Goal: Task Accomplishment & Management: Complete application form

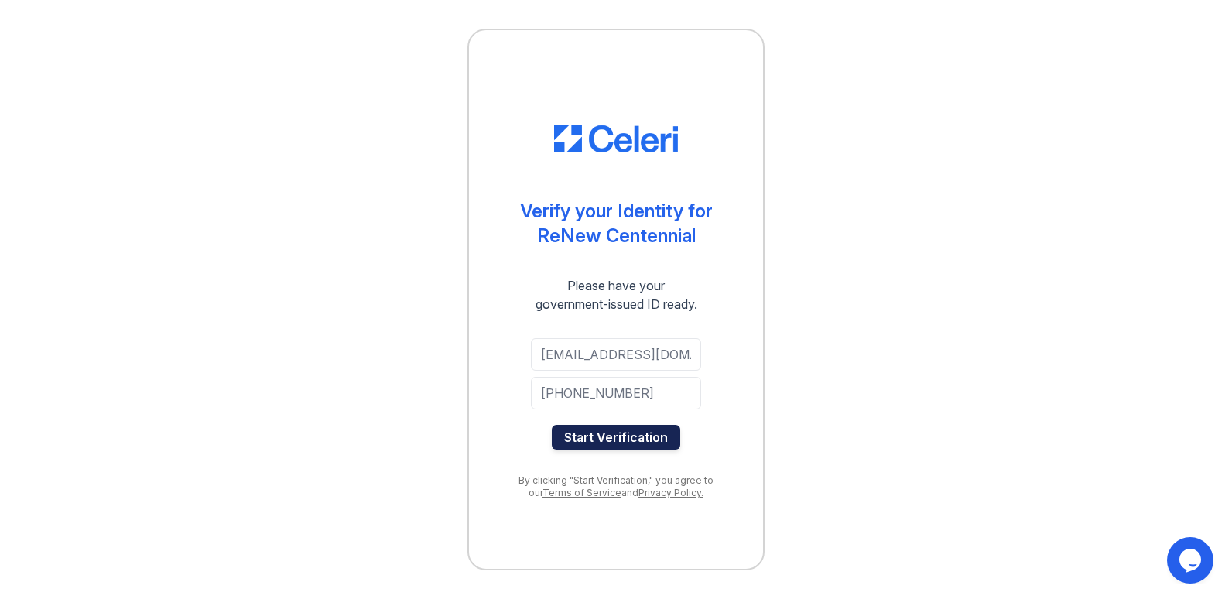
click at [602, 436] on button "Start Verification" at bounding box center [616, 437] width 129 height 25
